Goal: Find specific page/section: Find specific page/section

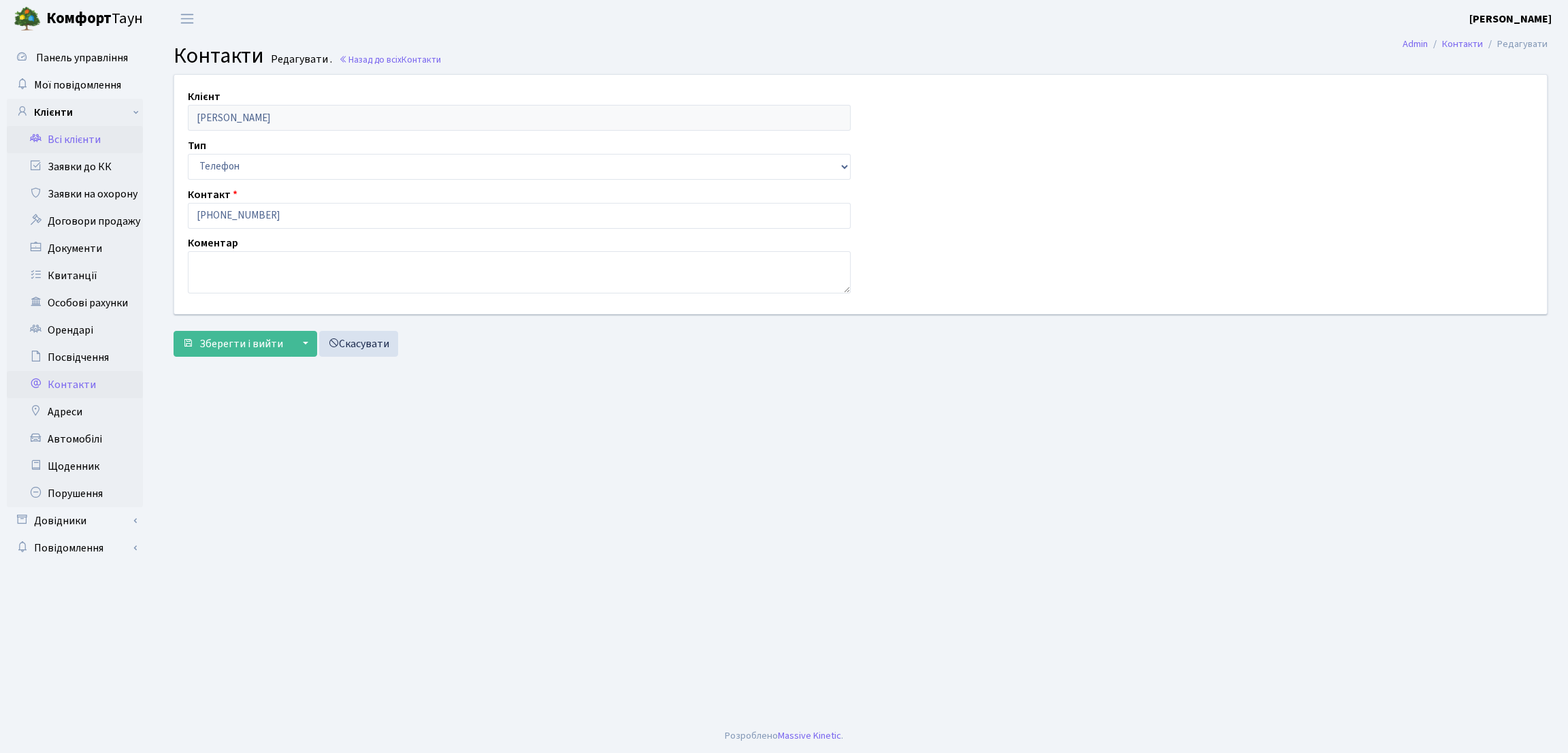
click at [87, 131] on link "Всі клієнти" at bounding box center [74, 139] width 136 height 27
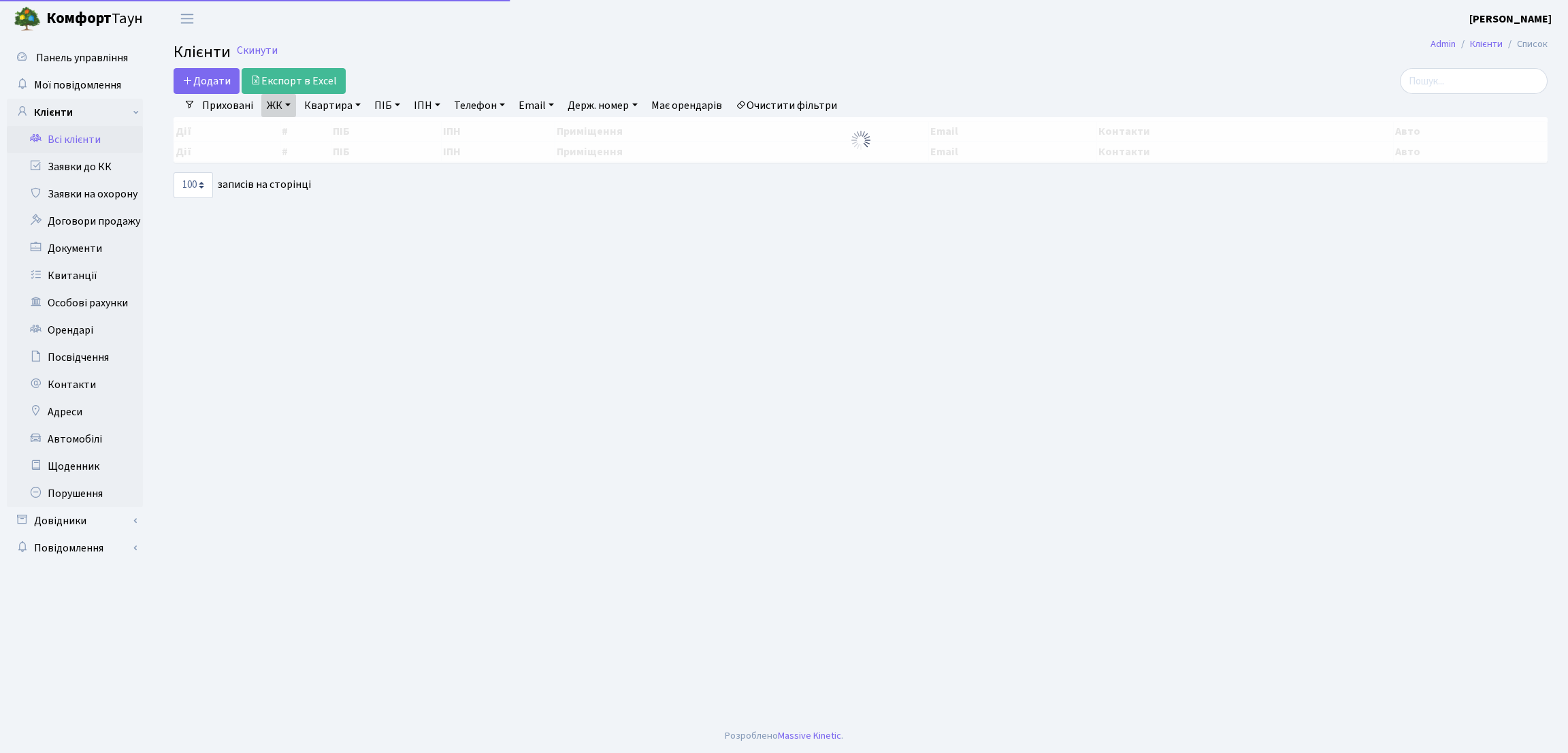
select select "100"
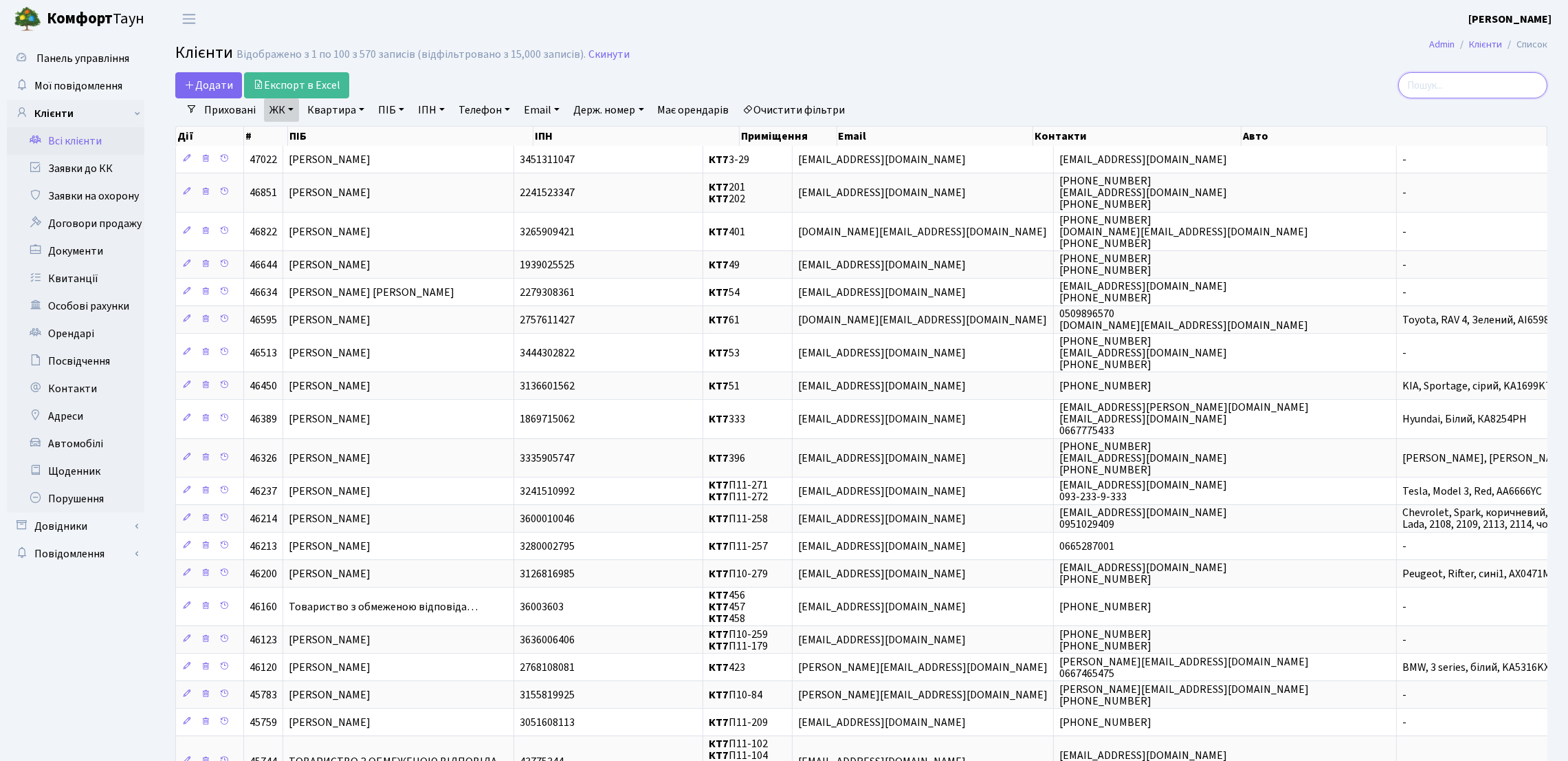
click at [1438, 96] on input "search" at bounding box center [1472, 85] width 149 height 26
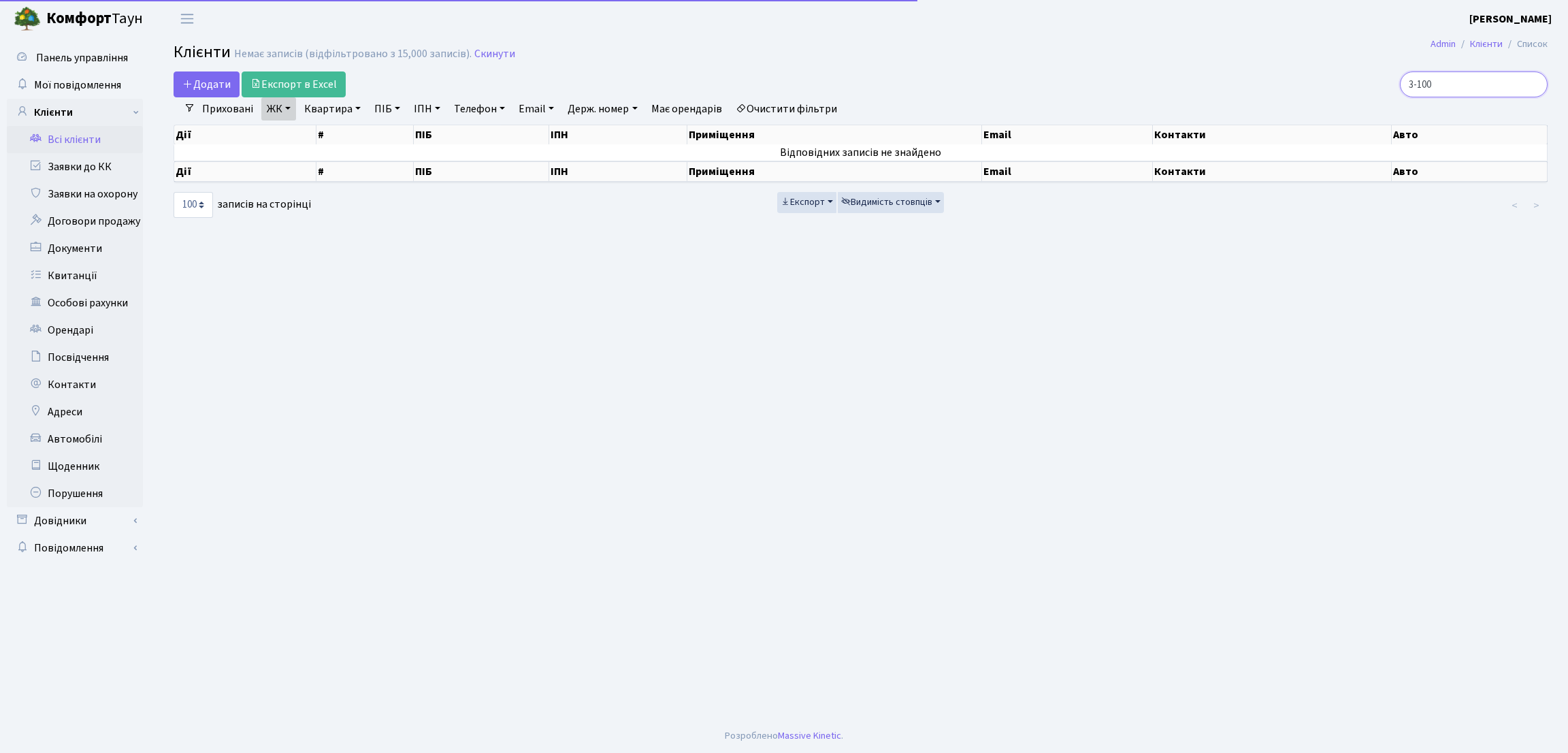
type input "3-100"
click at [270, 111] on link "ЖК" at bounding box center [279, 108] width 35 height 23
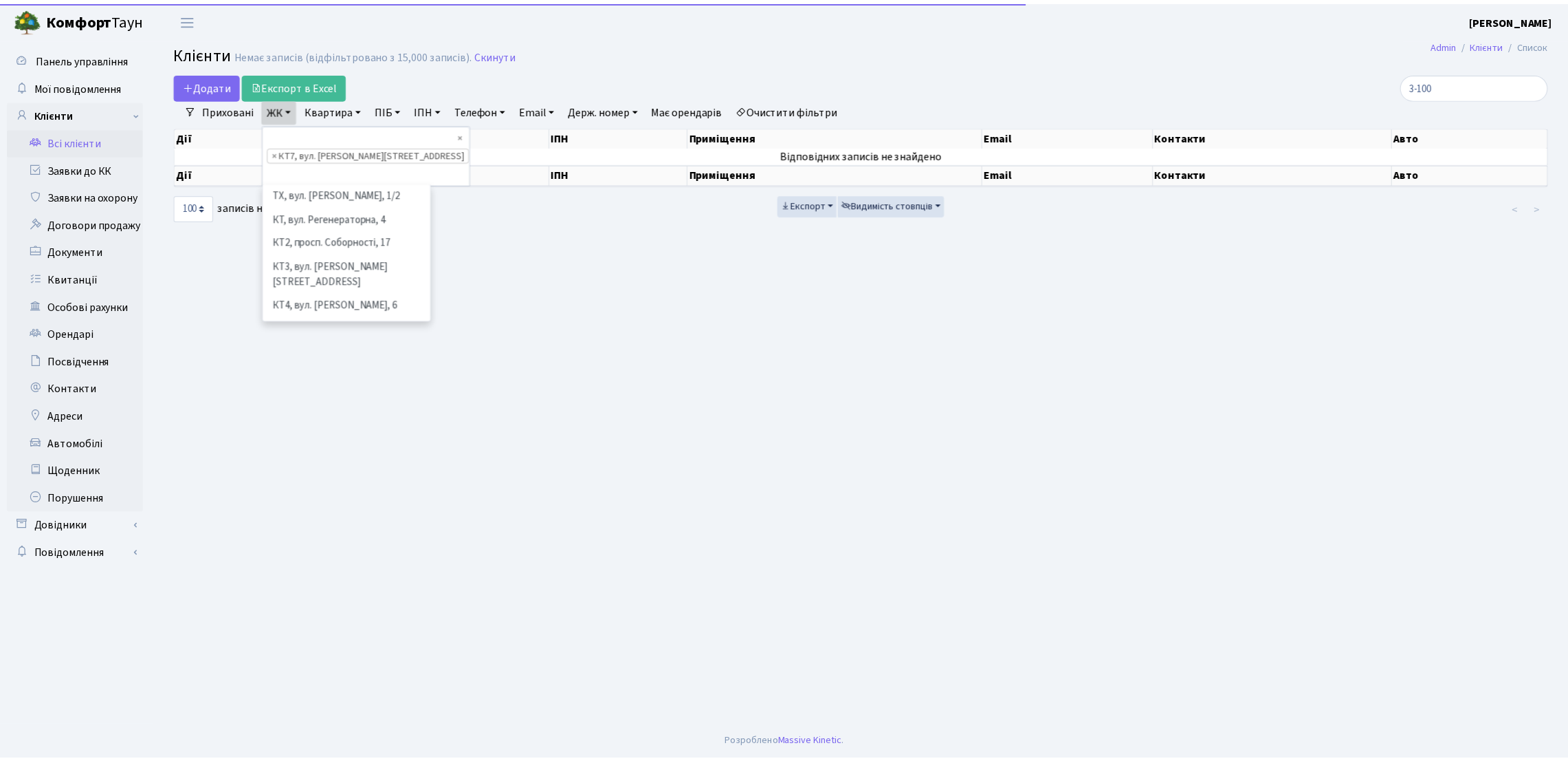
scroll to position [119, 0]
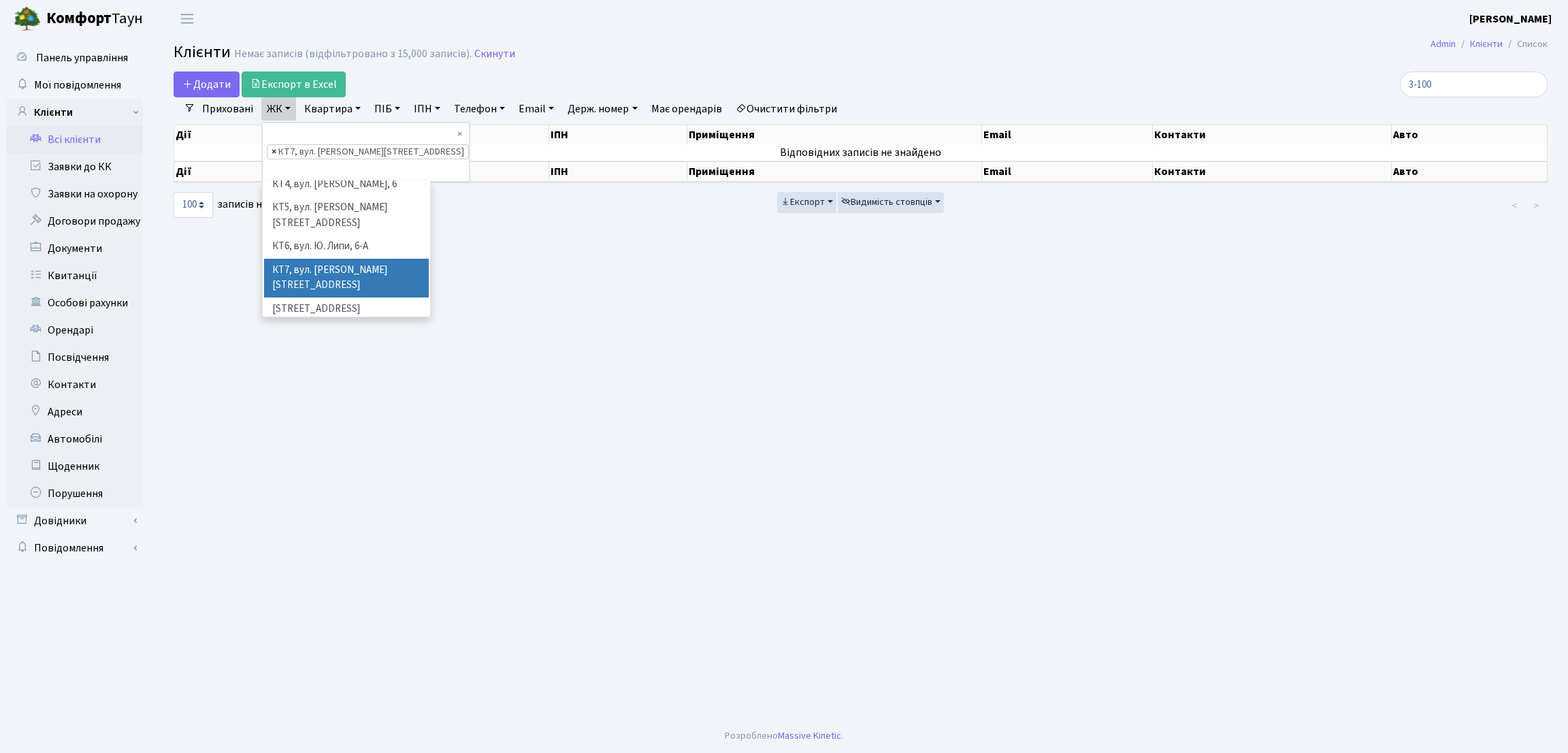
click at [274, 145] on span "×" at bounding box center [273, 151] width 5 height 14
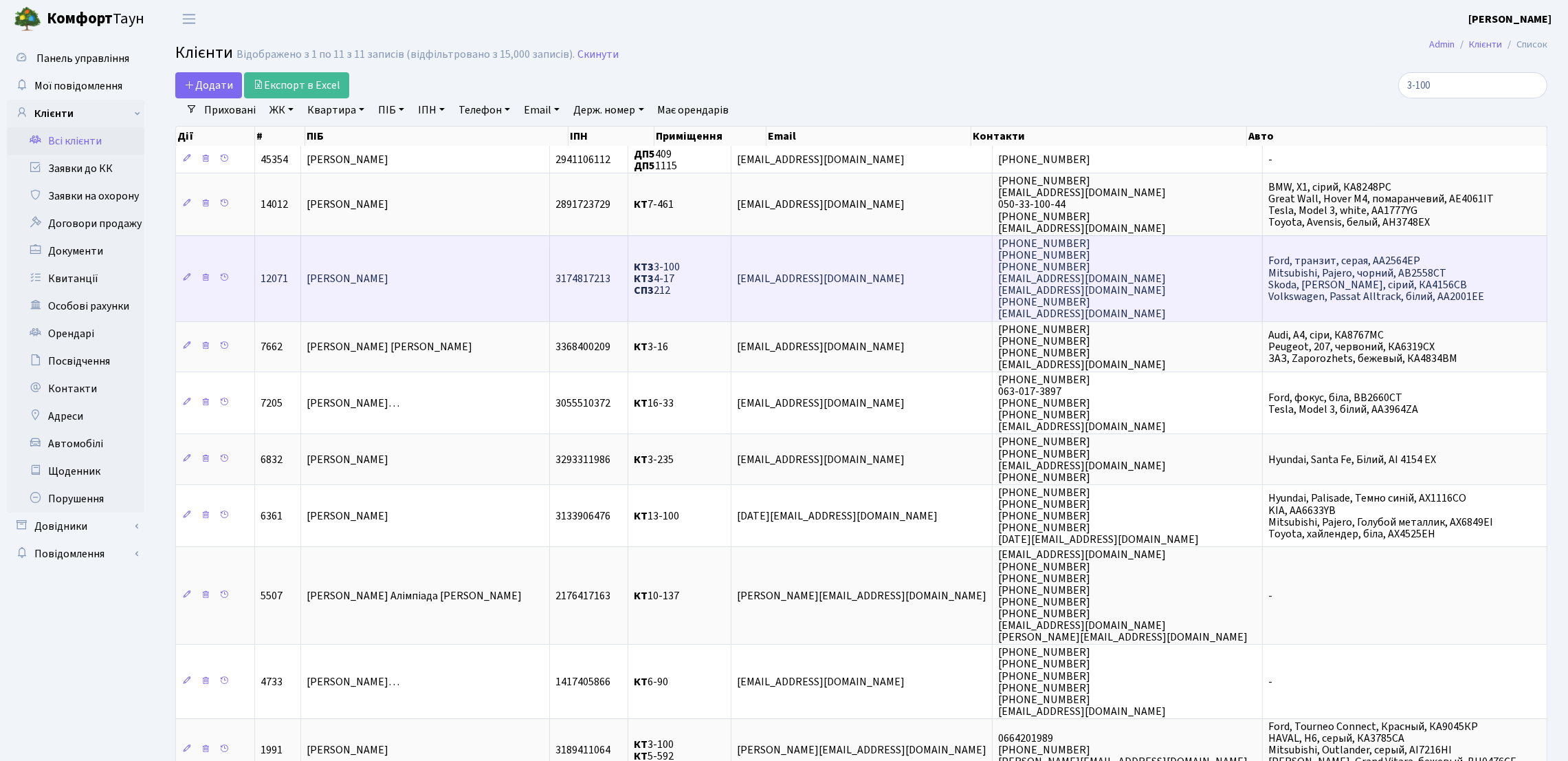
click at [383, 269] on td "Назаренко Дмитро Володимирович" at bounding box center [425, 278] width 249 height 86
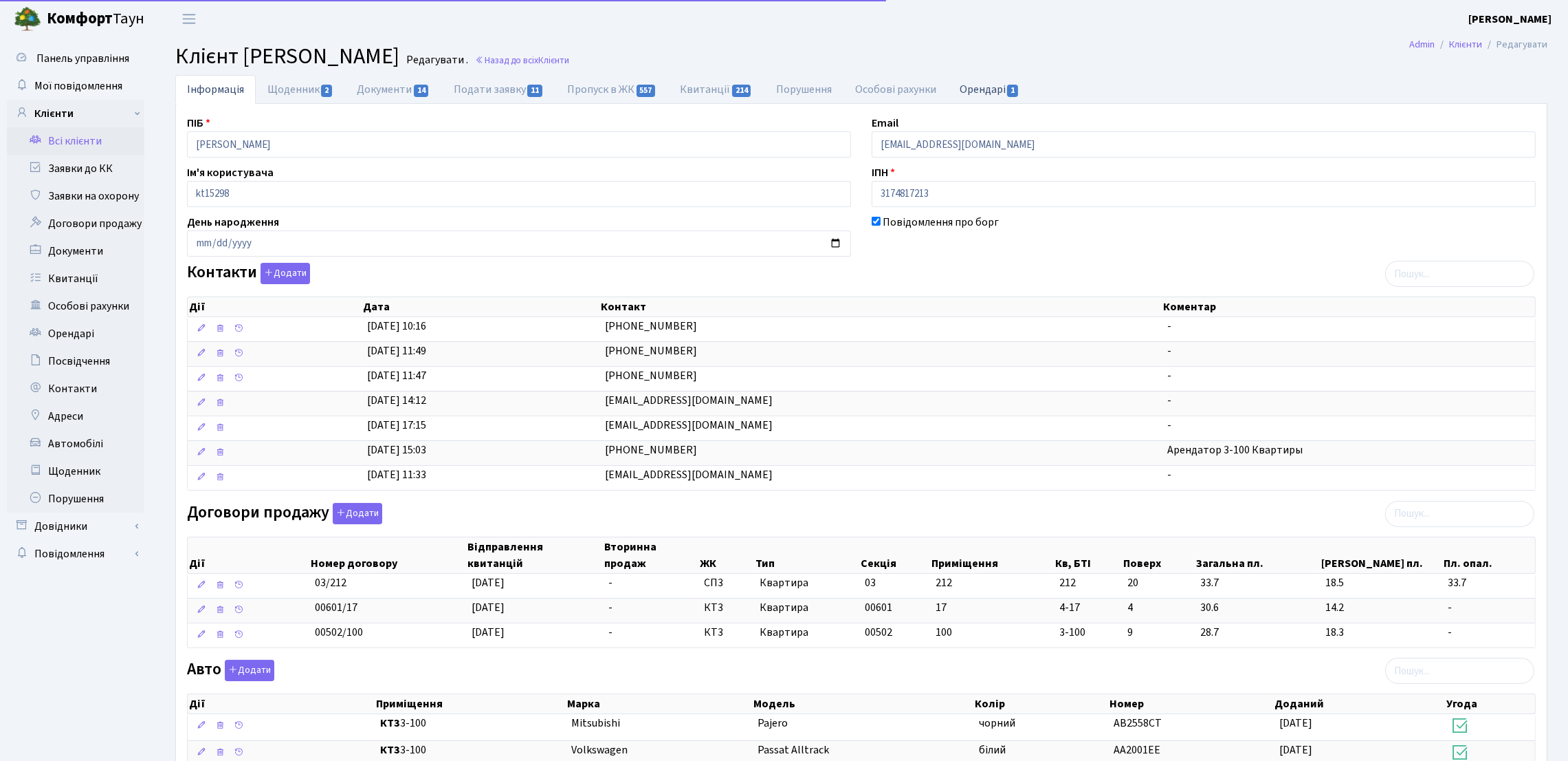
click at [979, 94] on link "Орендарі 1" at bounding box center [990, 88] width 83 height 29
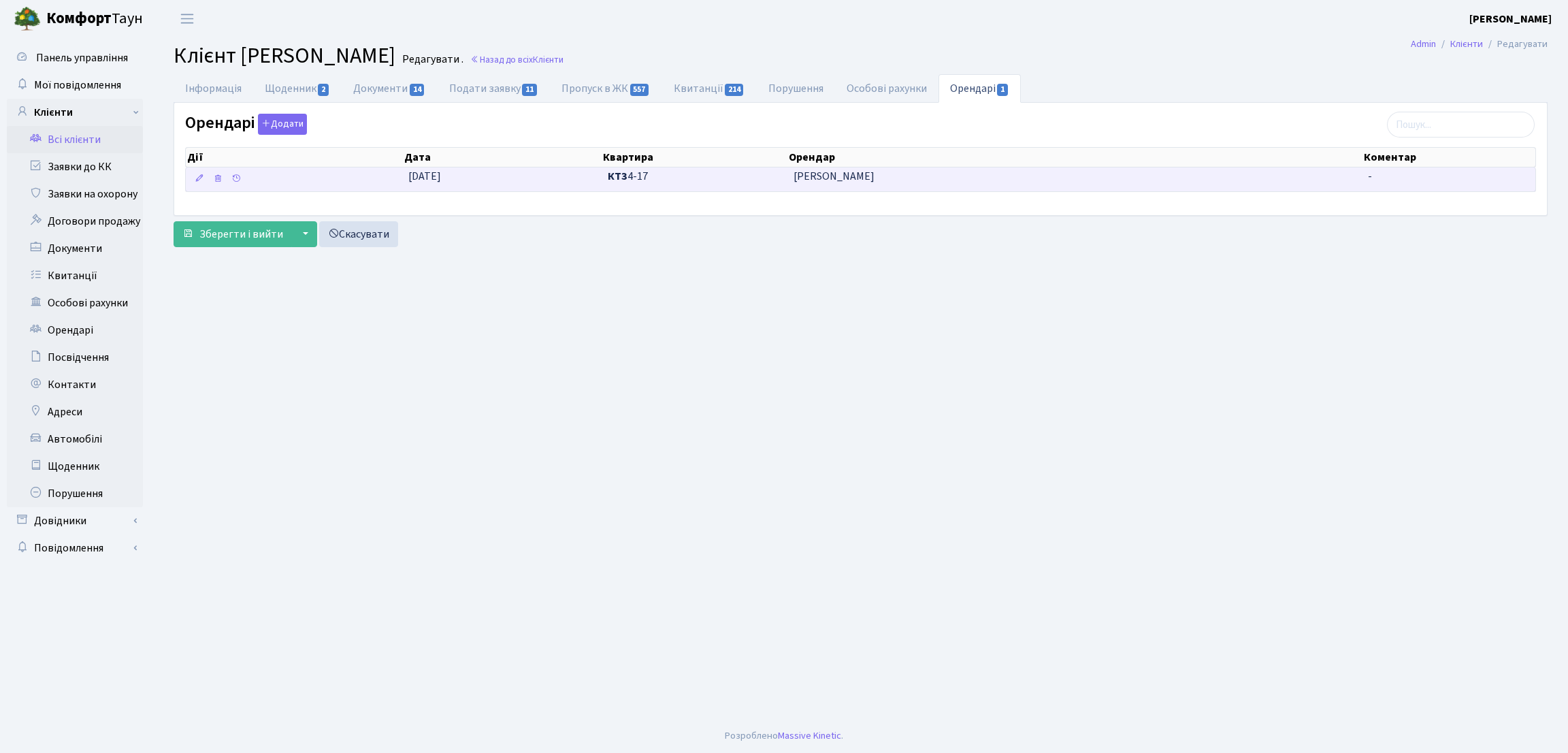
click at [881, 180] on span "Качковський Назарій Русланович" at bounding box center [1075, 176] width 564 height 15
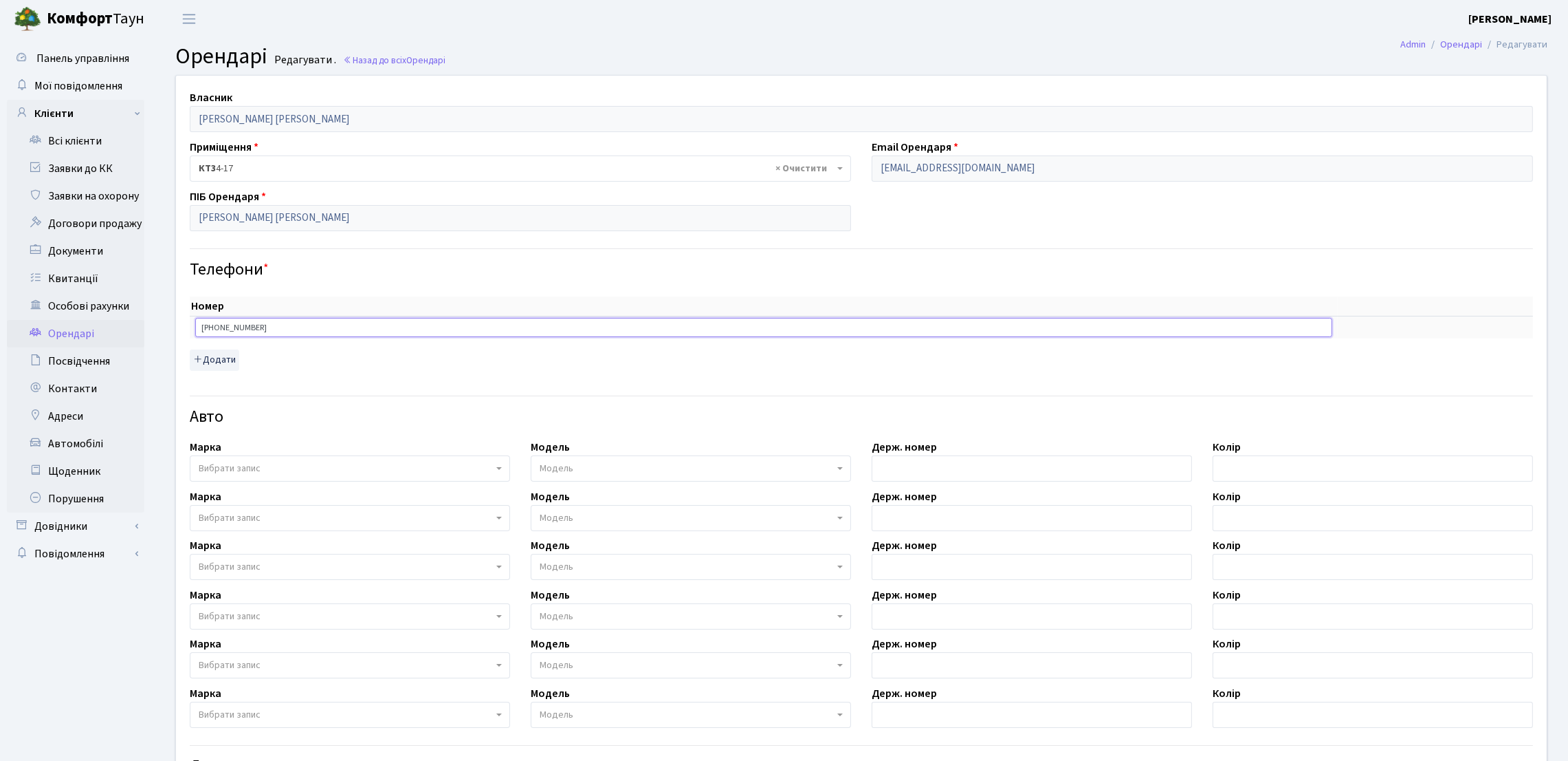
drag, startPoint x: 269, startPoint y: 336, endPoint x: 180, endPoint y: 326, distance: 89.6
click at [180, 327] on div "Номер sort item delete item +380995453003 sort item delete item Додати" at bounding box center [861, 329] width 1364 height 98
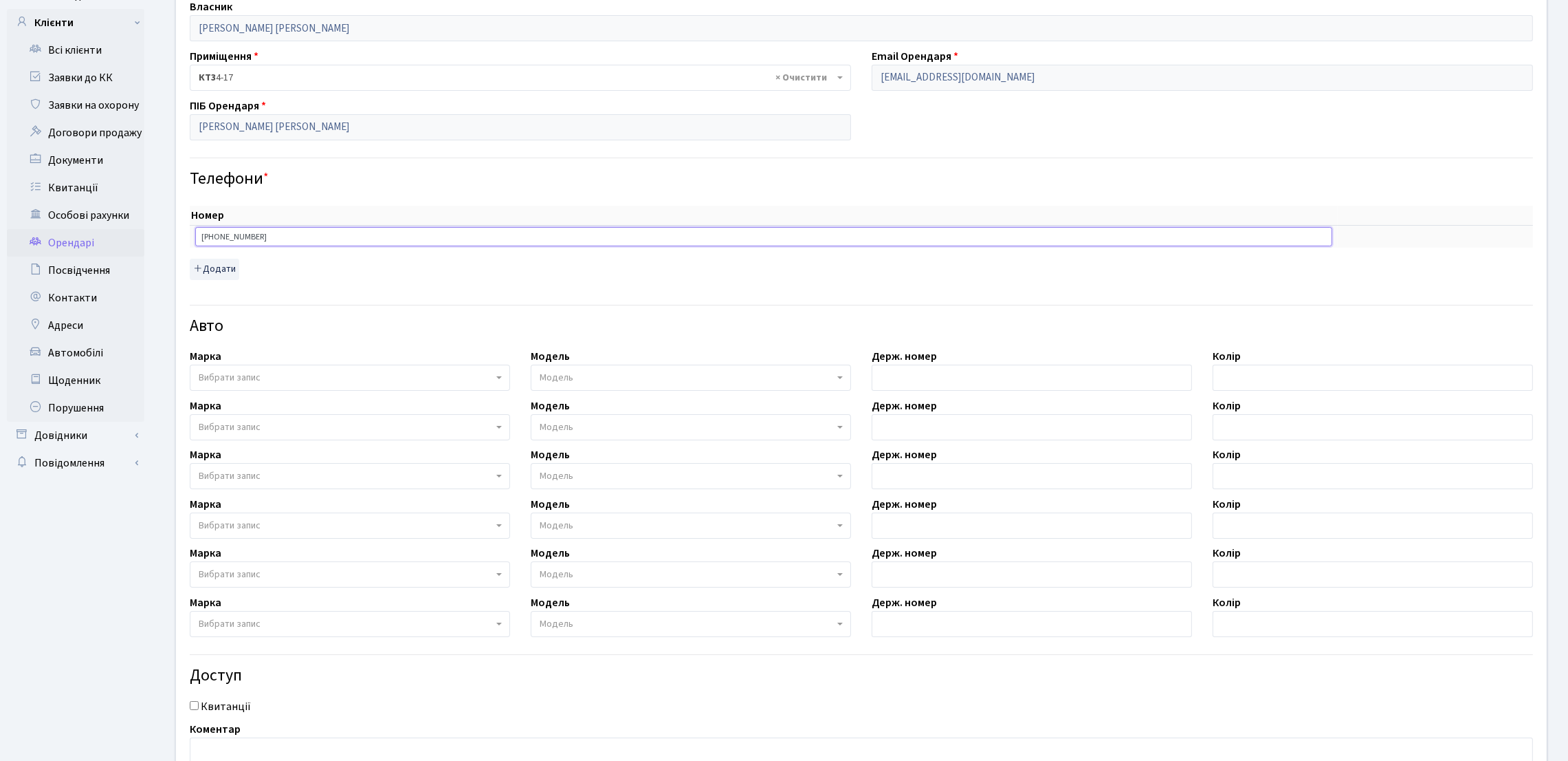
scroll to position [216, 0]
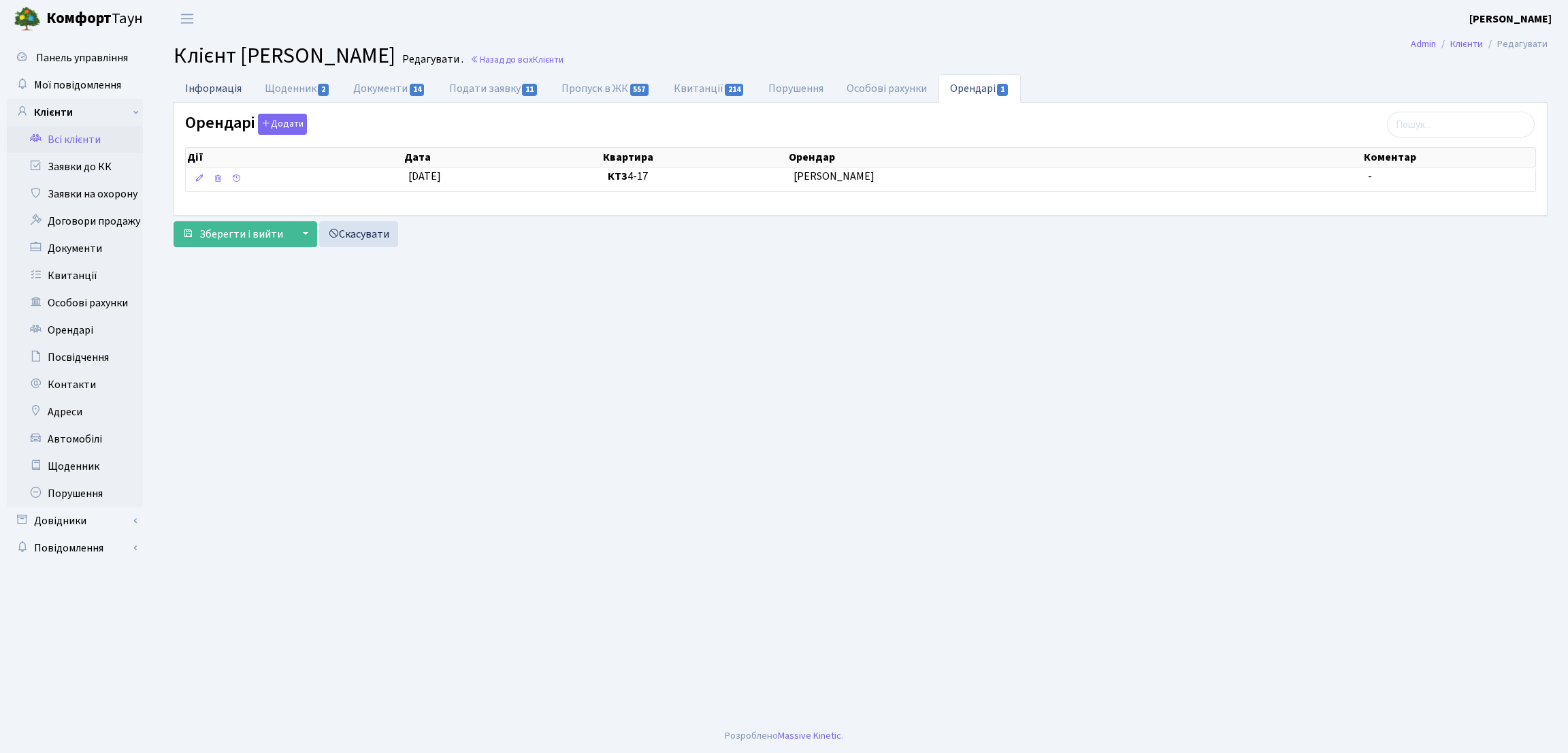
click at [239, 87] on link "Інформація" at bounding box center [213, 87] width 79 height 28
select select "25"
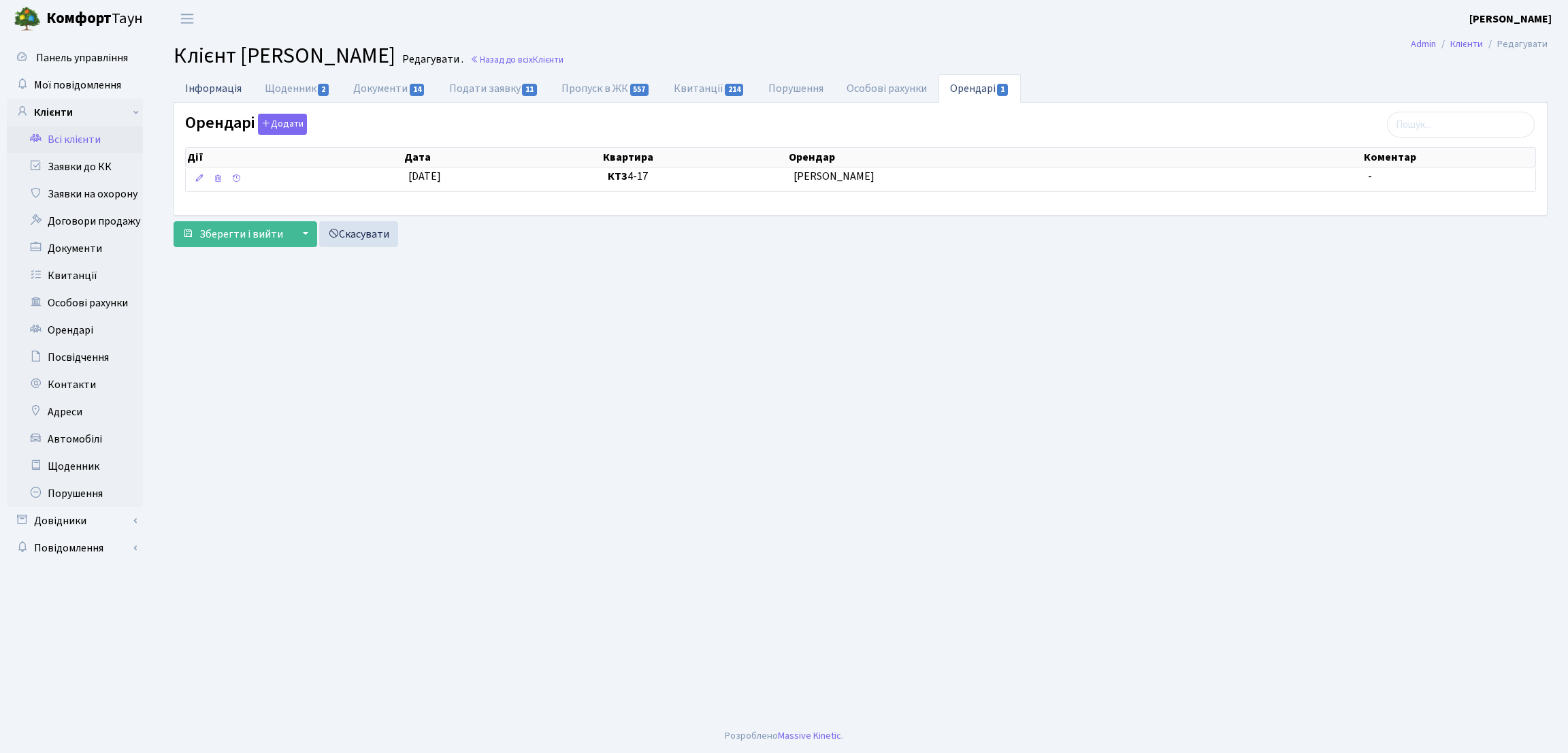
select select "25"
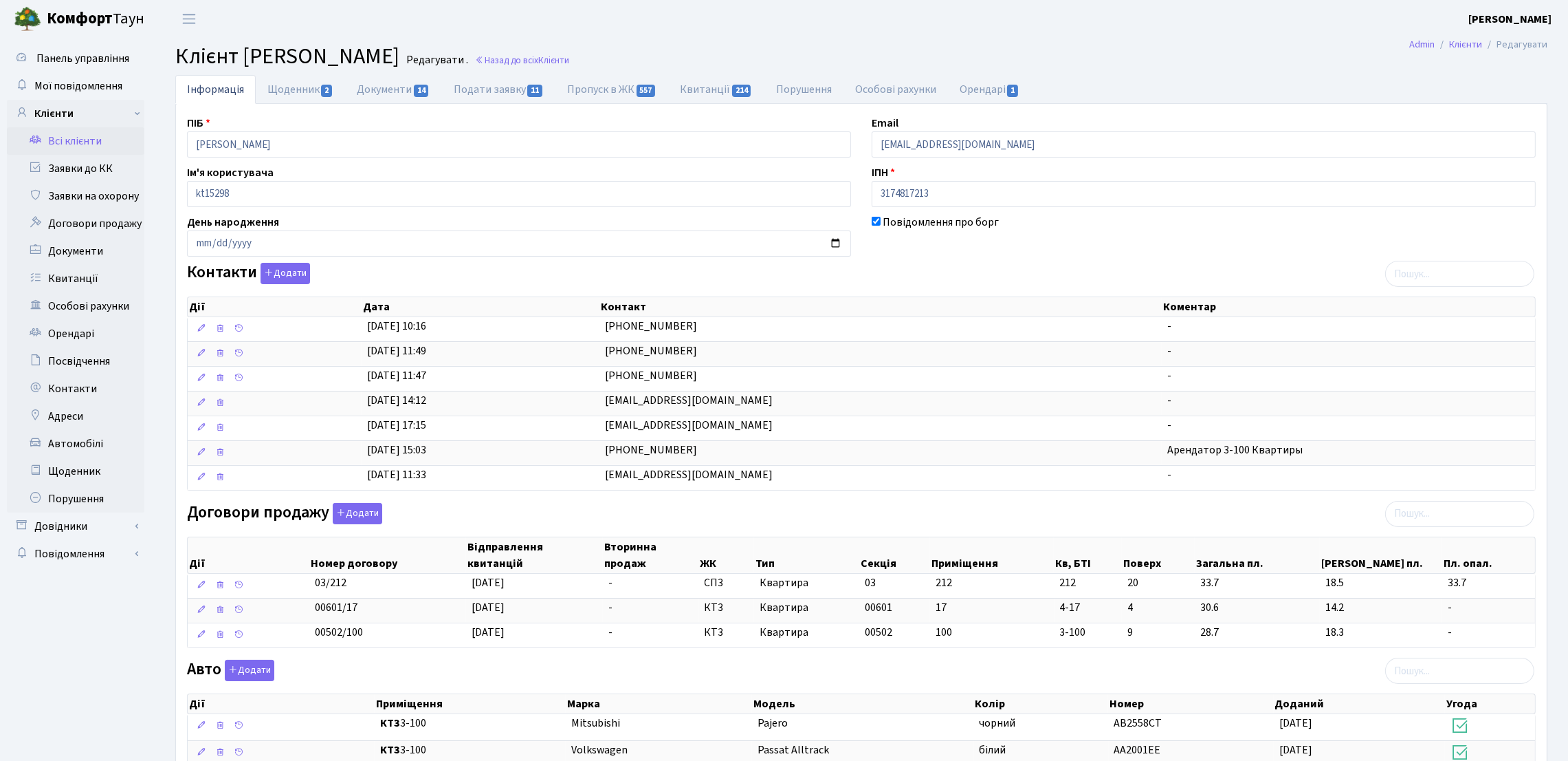
click at [102, 138] on link "Всі клієнти" at bounding box center [74, 141] width 137 height 28
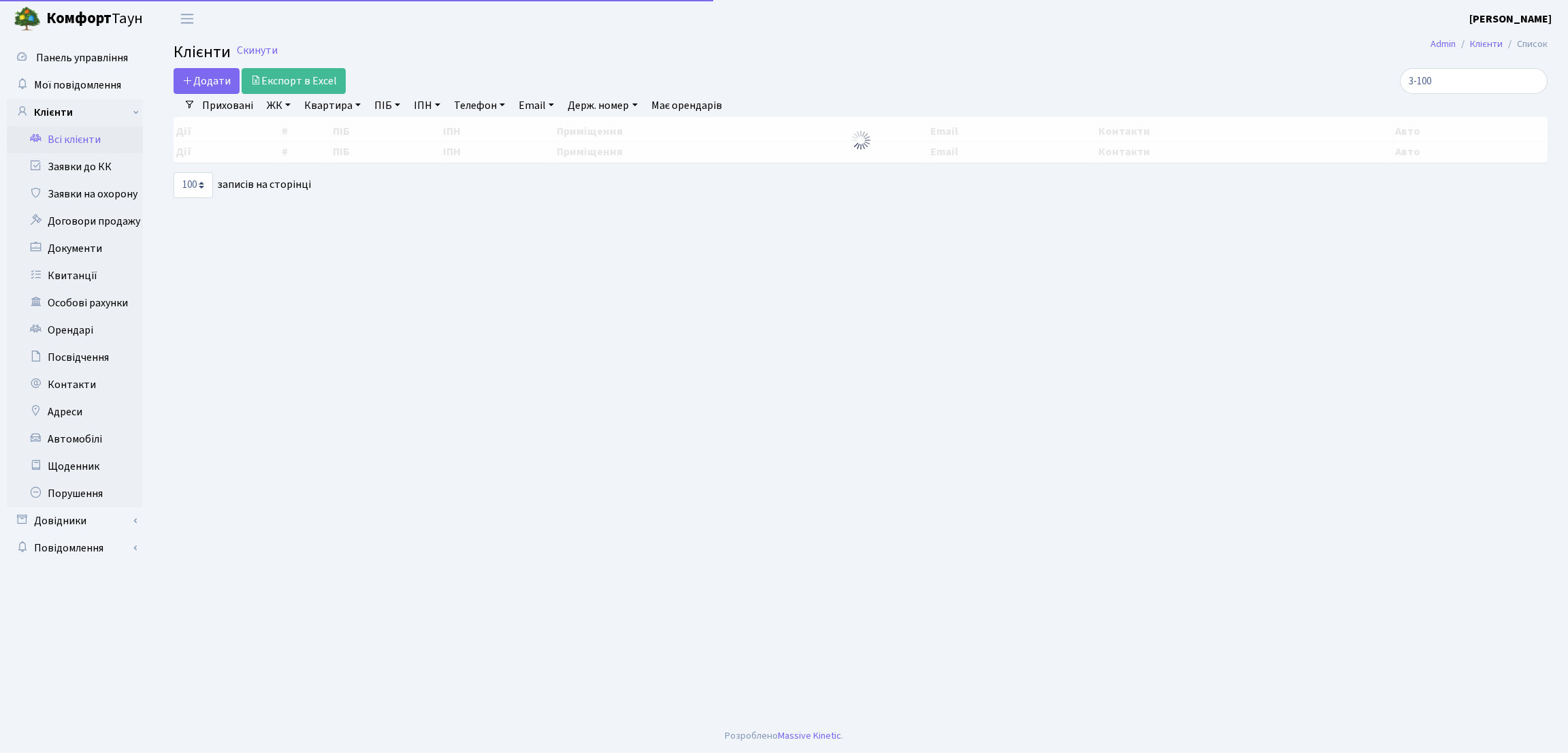
select select "100"
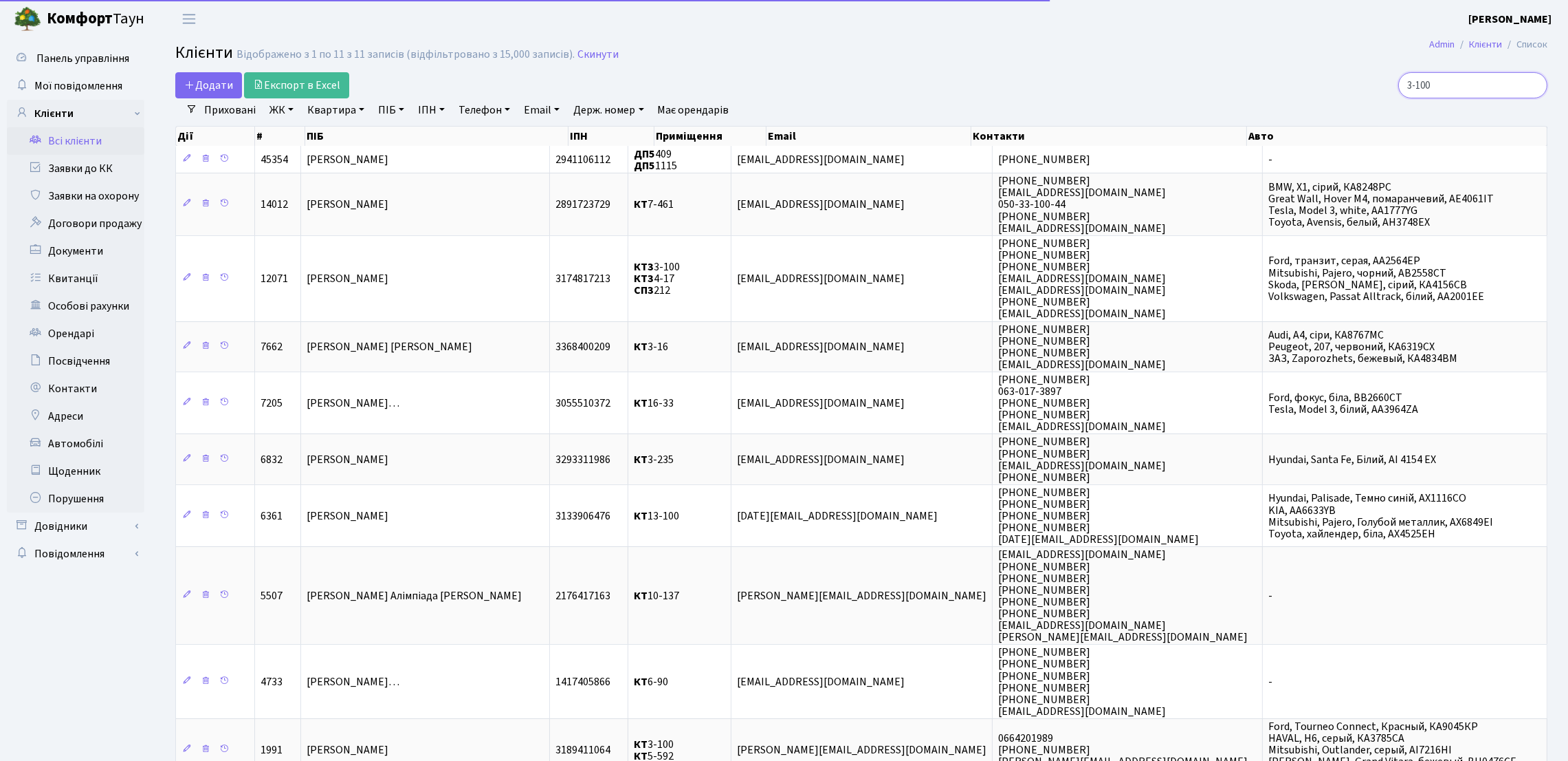
drag, startPoint x: 1479, startPoint y: 85, endPoint x: 1356, endPoint y: 88, distance: 123.0
click at [1356, 88] on div "3-100" at bounding box center [1325, 85] width 443 height 26
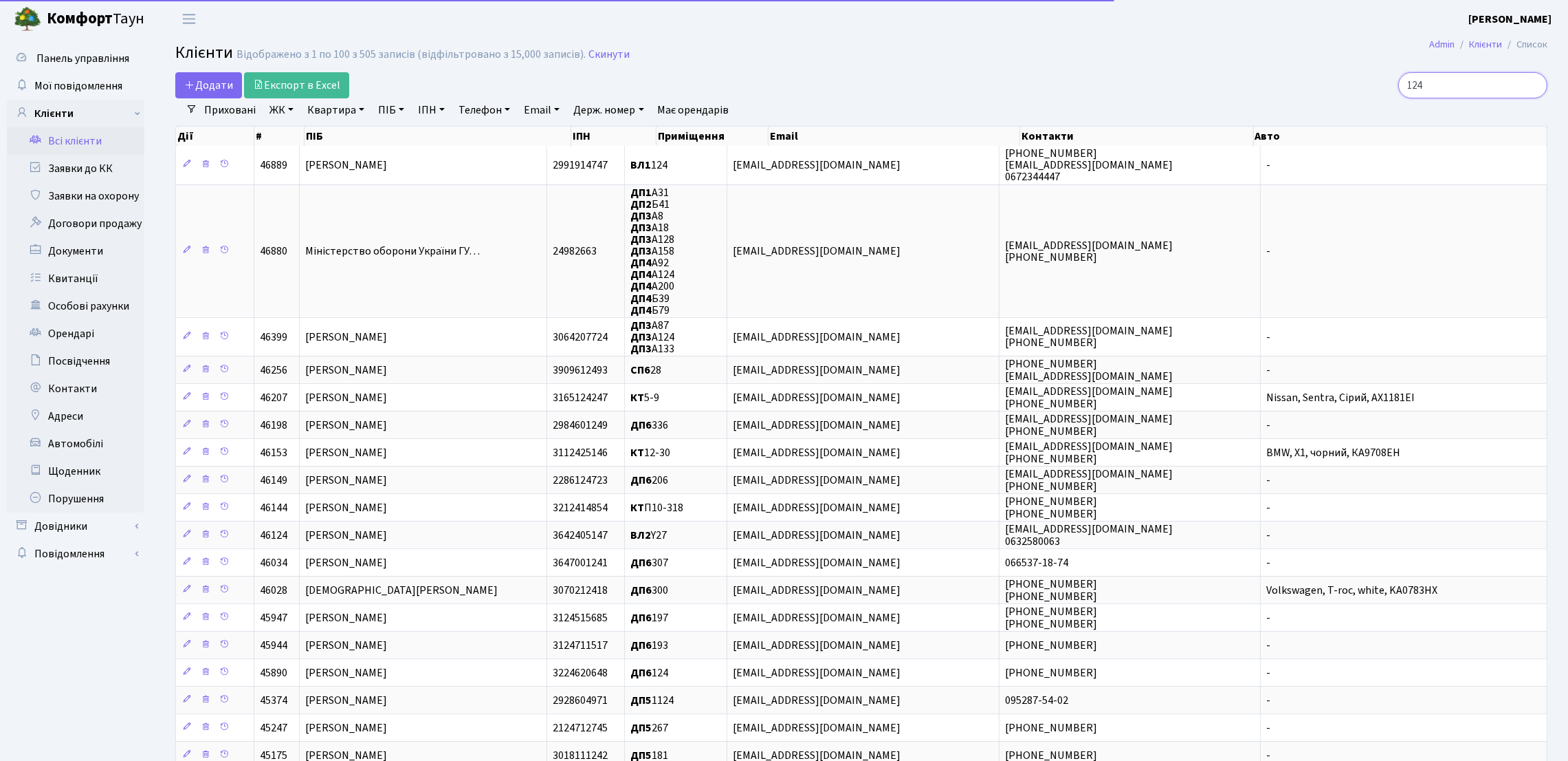
type input "124"
click at [346, 110] on link "Квартира" at bounding box center [336, 110] width 68 height 23
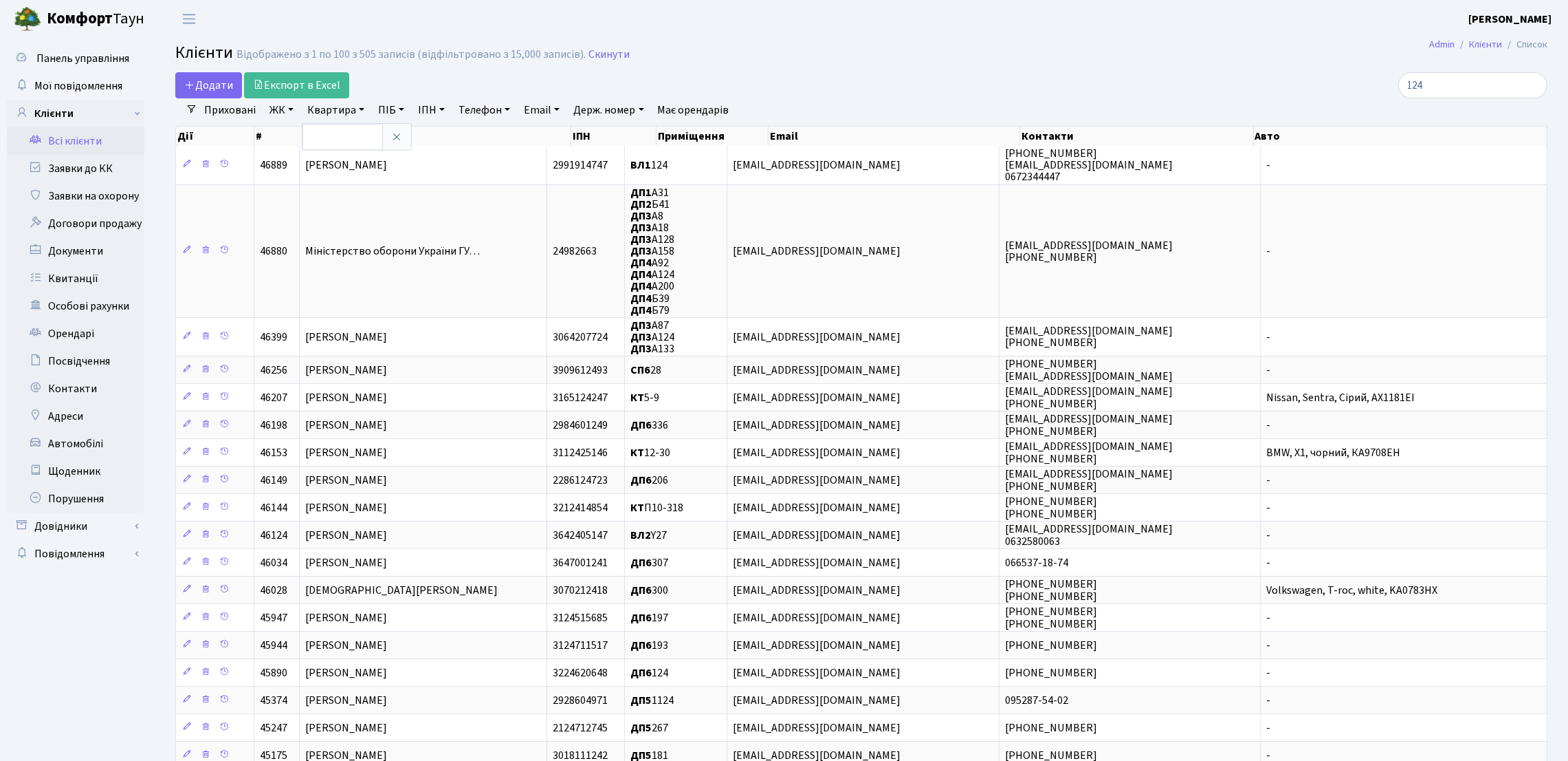
click at [293, 113] on link "ЖК" at bounding box center [281, 110] width 35 height 23
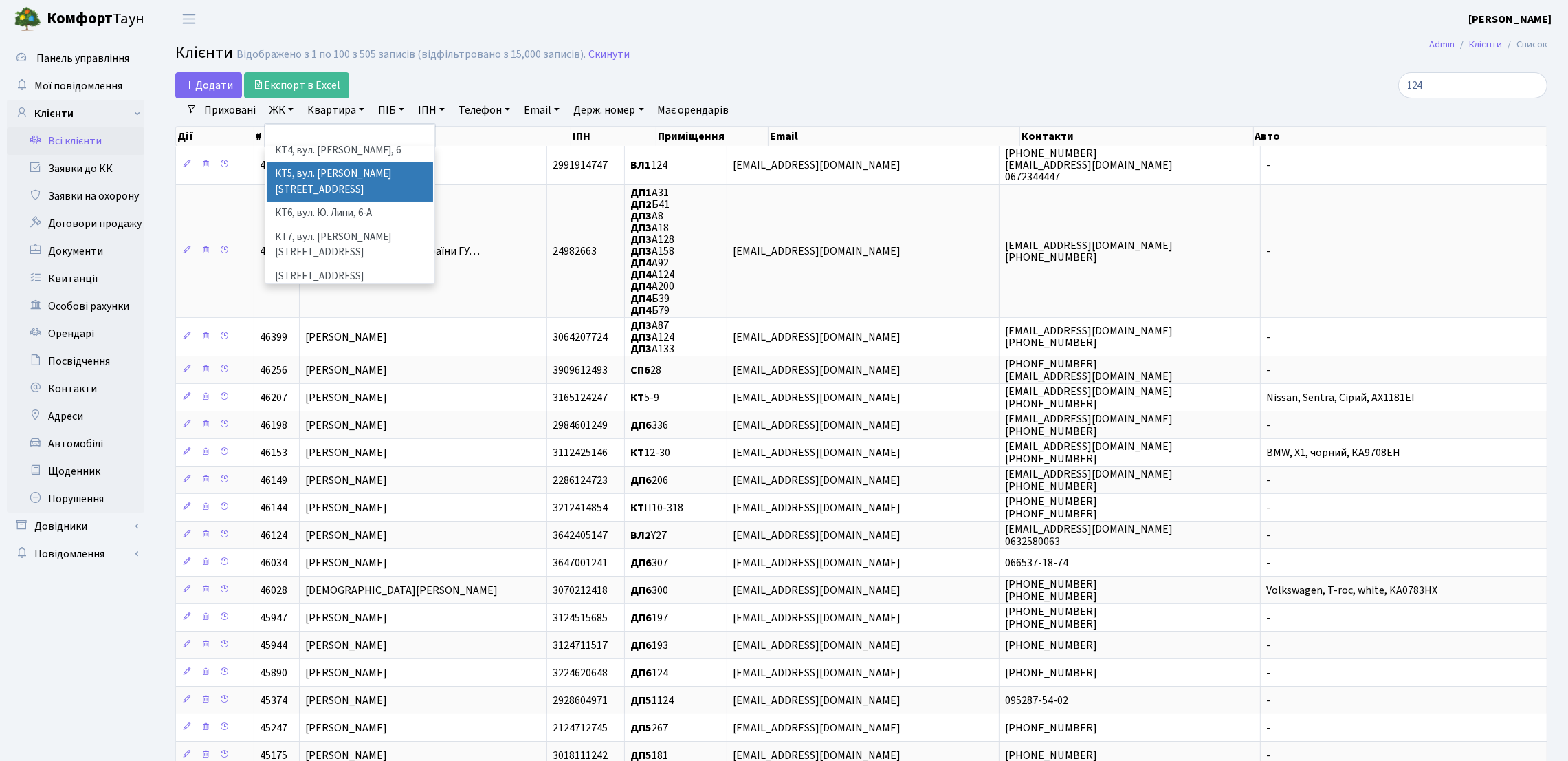
click at [374, 163] on li "КТ5, вул. Березнева, 14Б" at bounding box center [349, 181] width 166 height 40
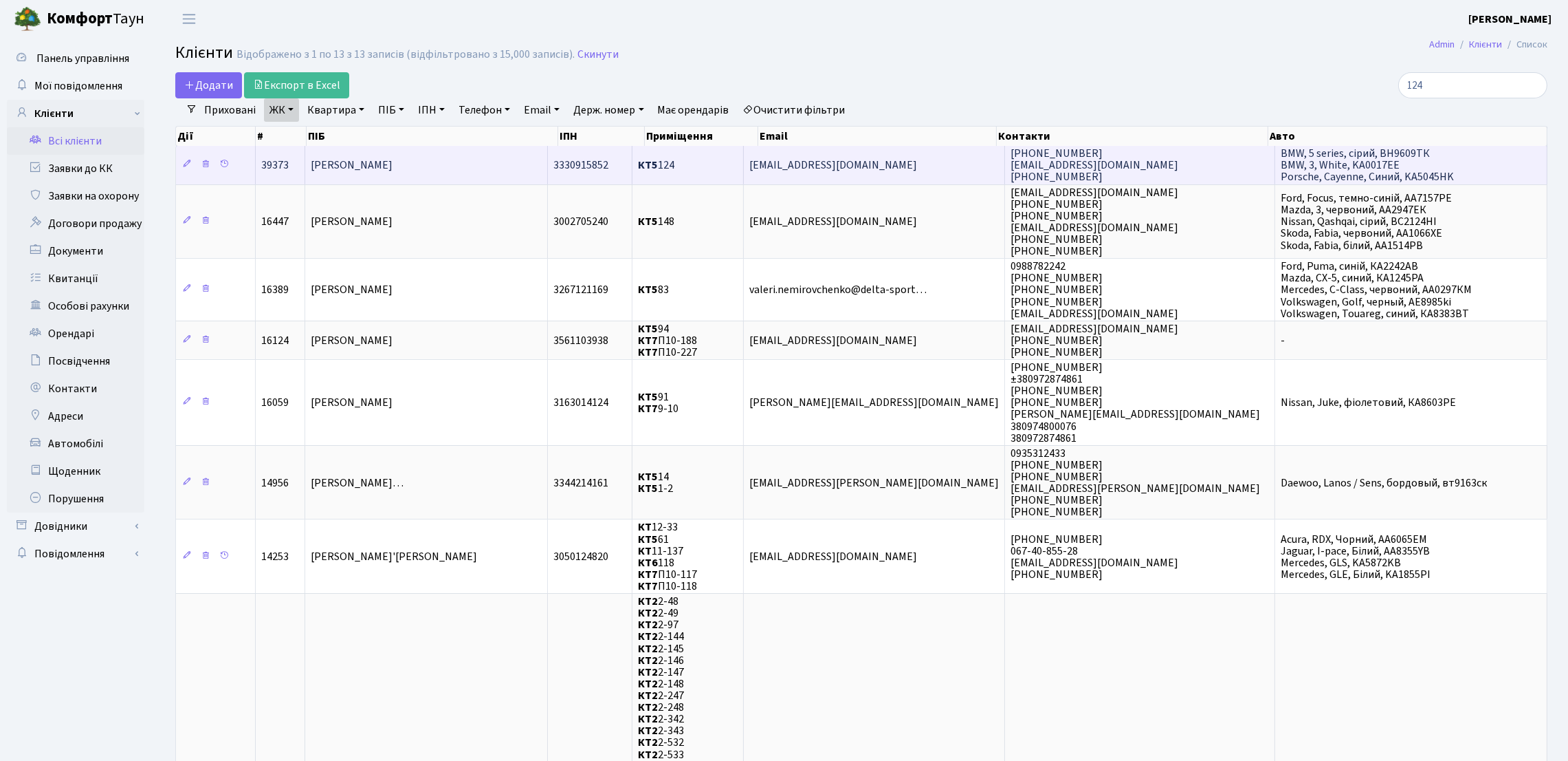
click at [393, 159] on span "[PERSON_NAME]" at bounding box center [351, 165] width 82 height 15
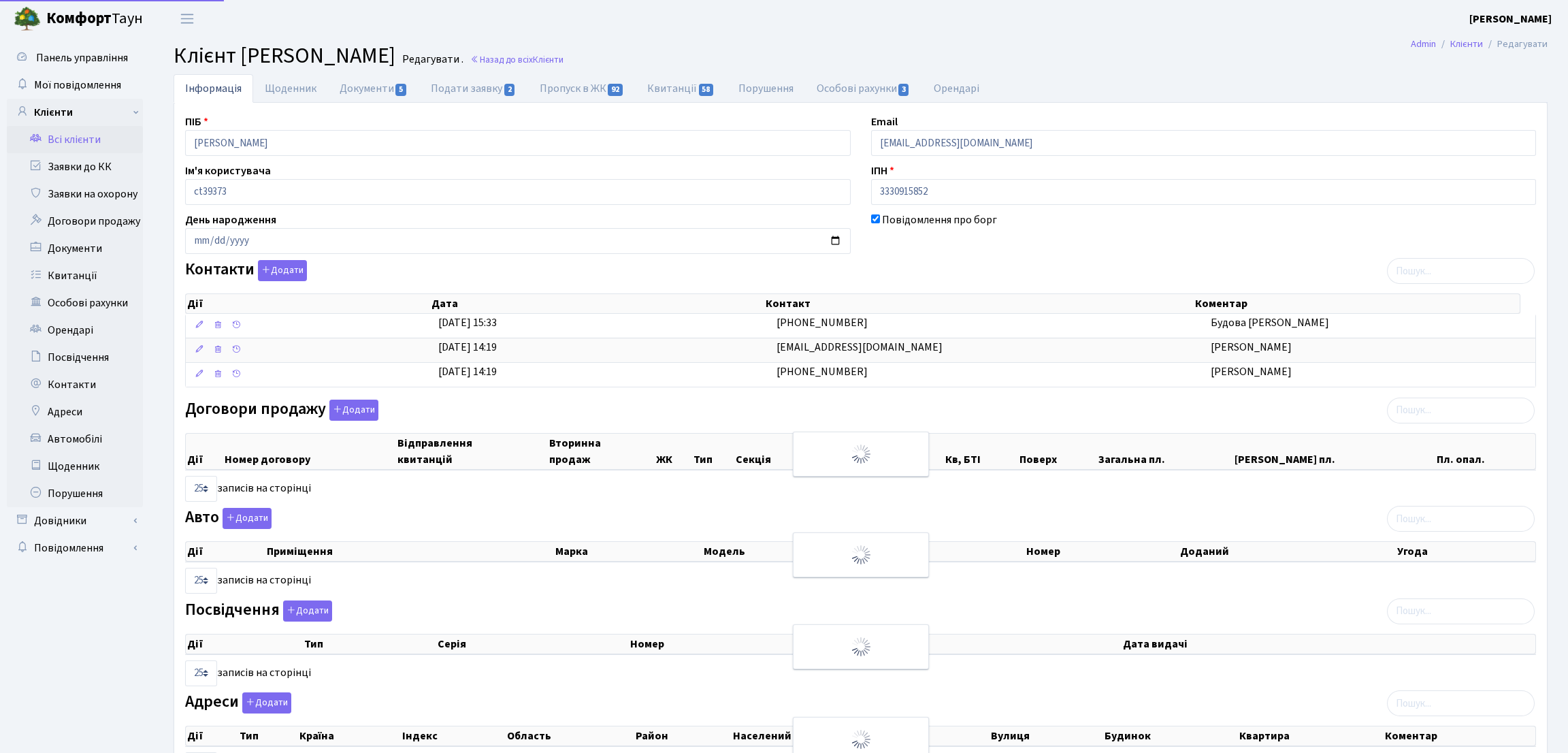
select select "25"
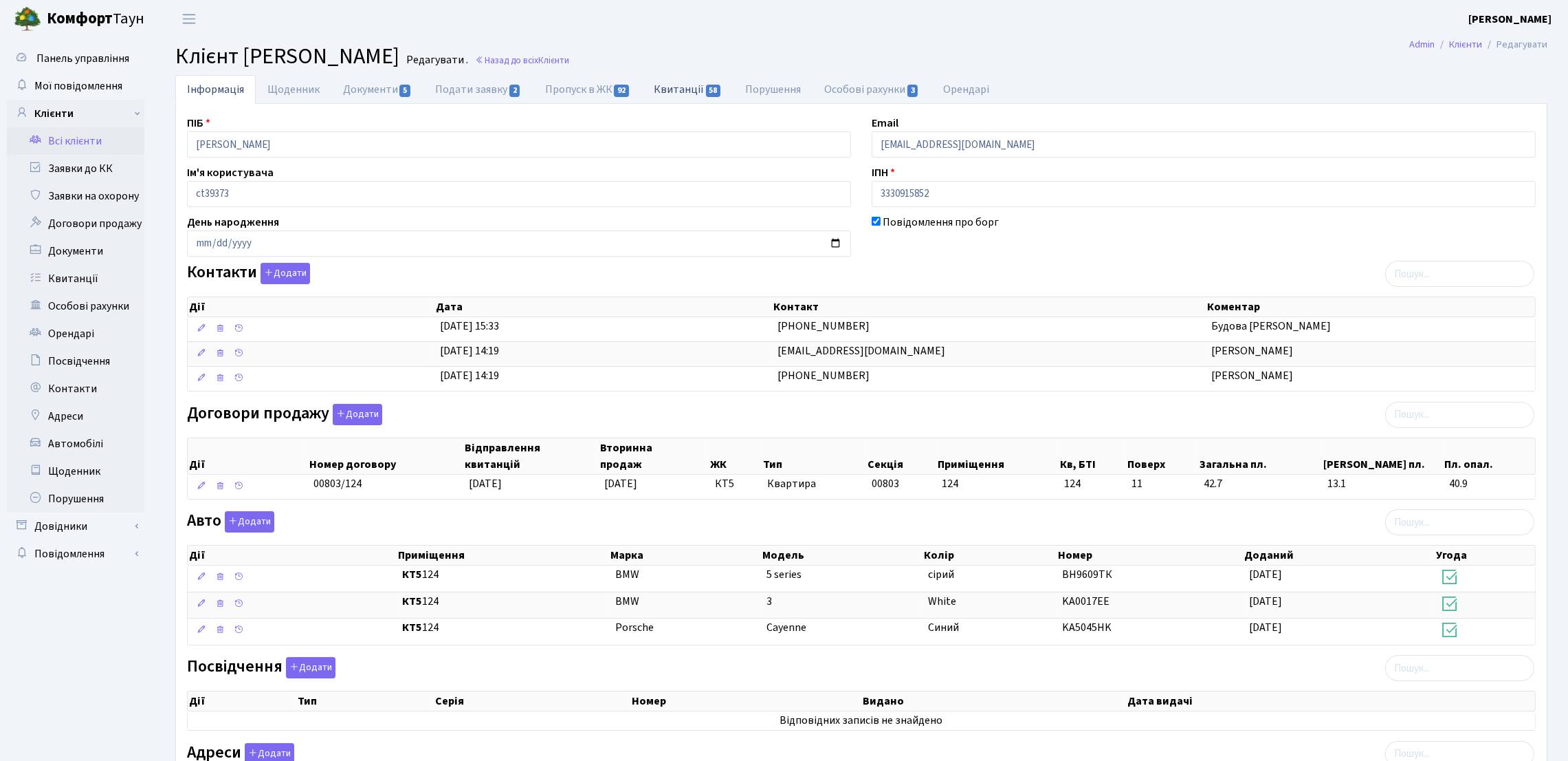
click at [692, 95] on link "Квитанції 58" at bounding box center [687, 88] width 91 height 29
select select "25"
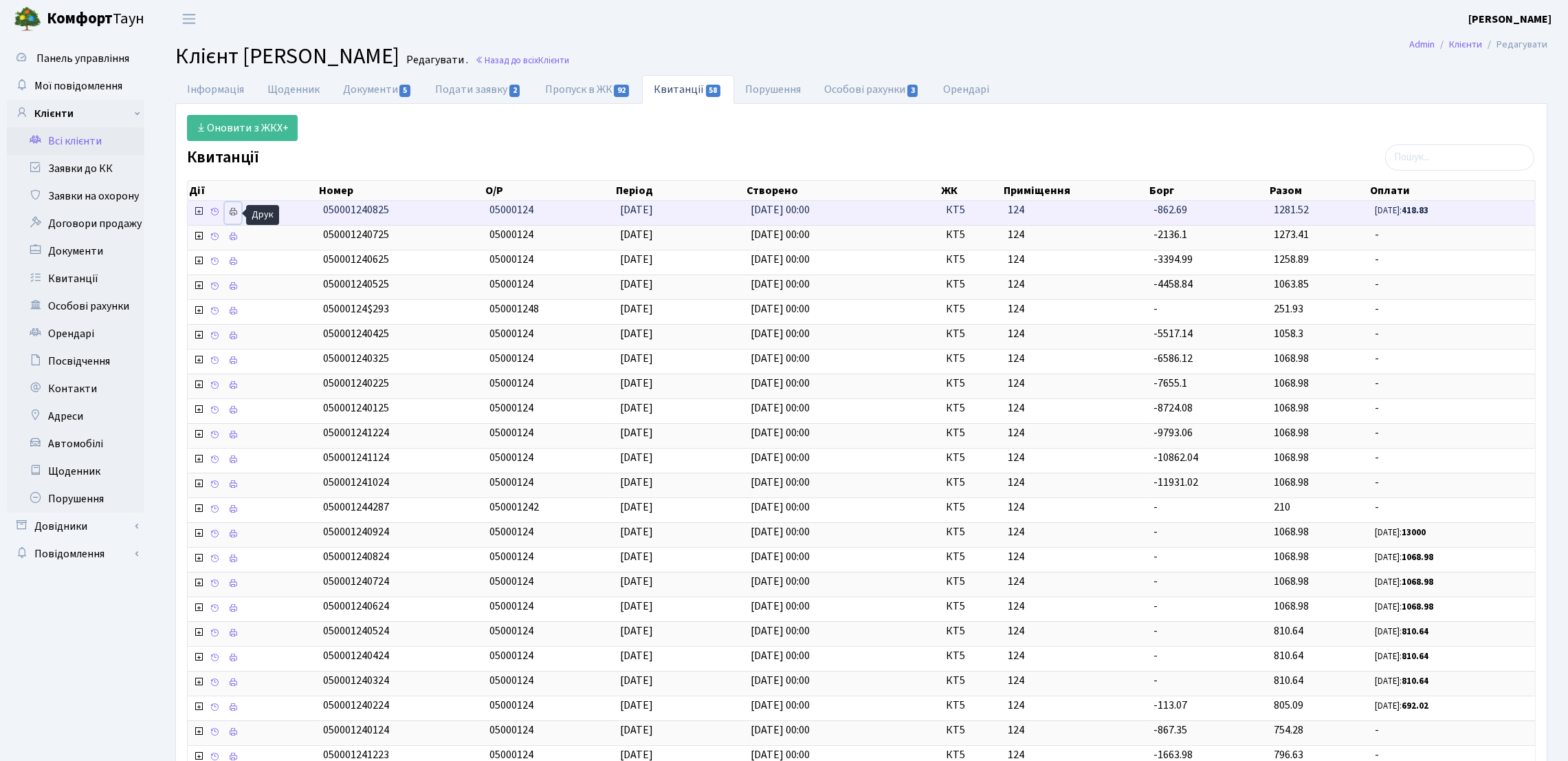
click at [234, 211] on icon at bounding box center [233, 212] width 9 height 9
